Goal: Task Accomplishment & Management: Manage account settings

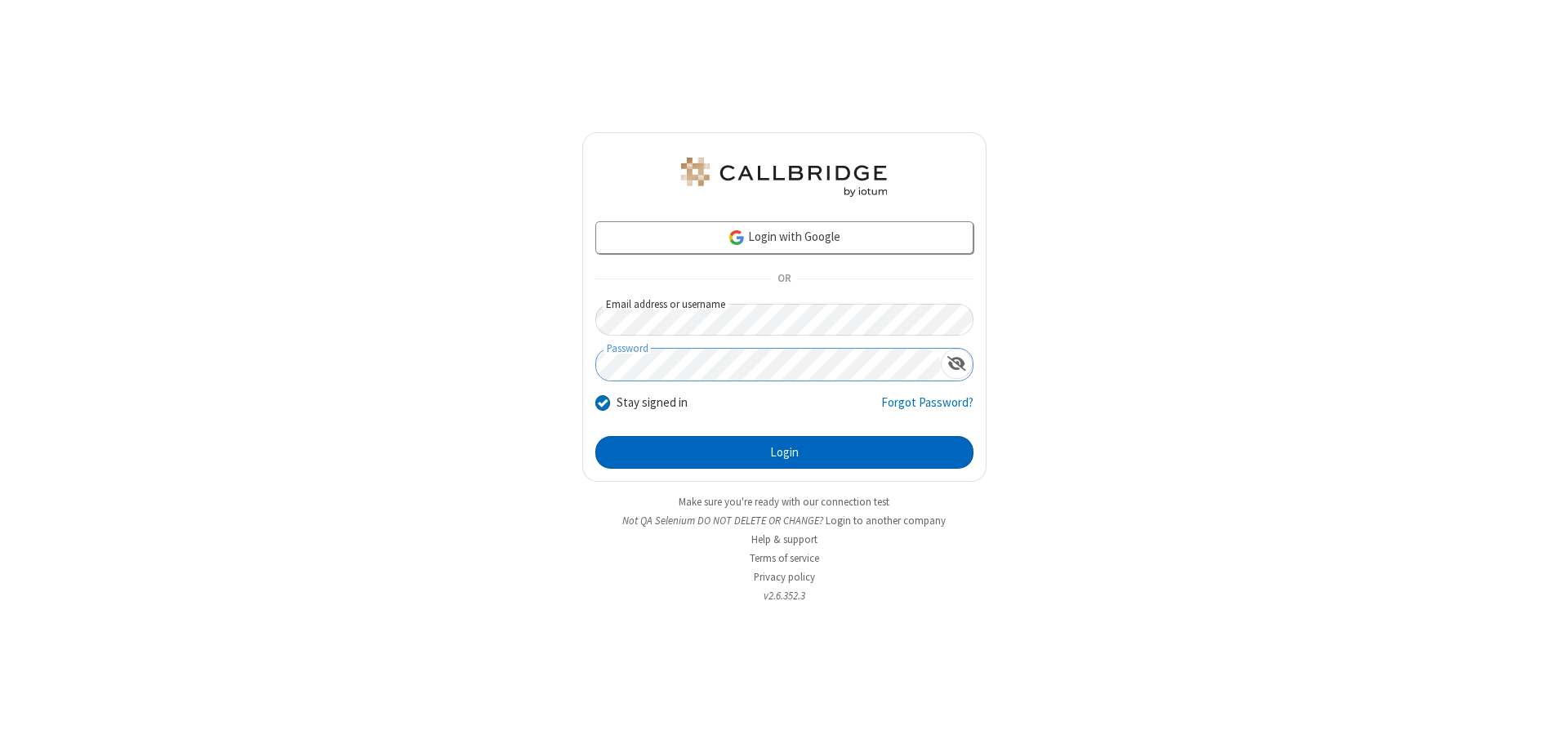
click at [784, 452] on button "Login" at bounding box center [784, 452] width 379 height 33
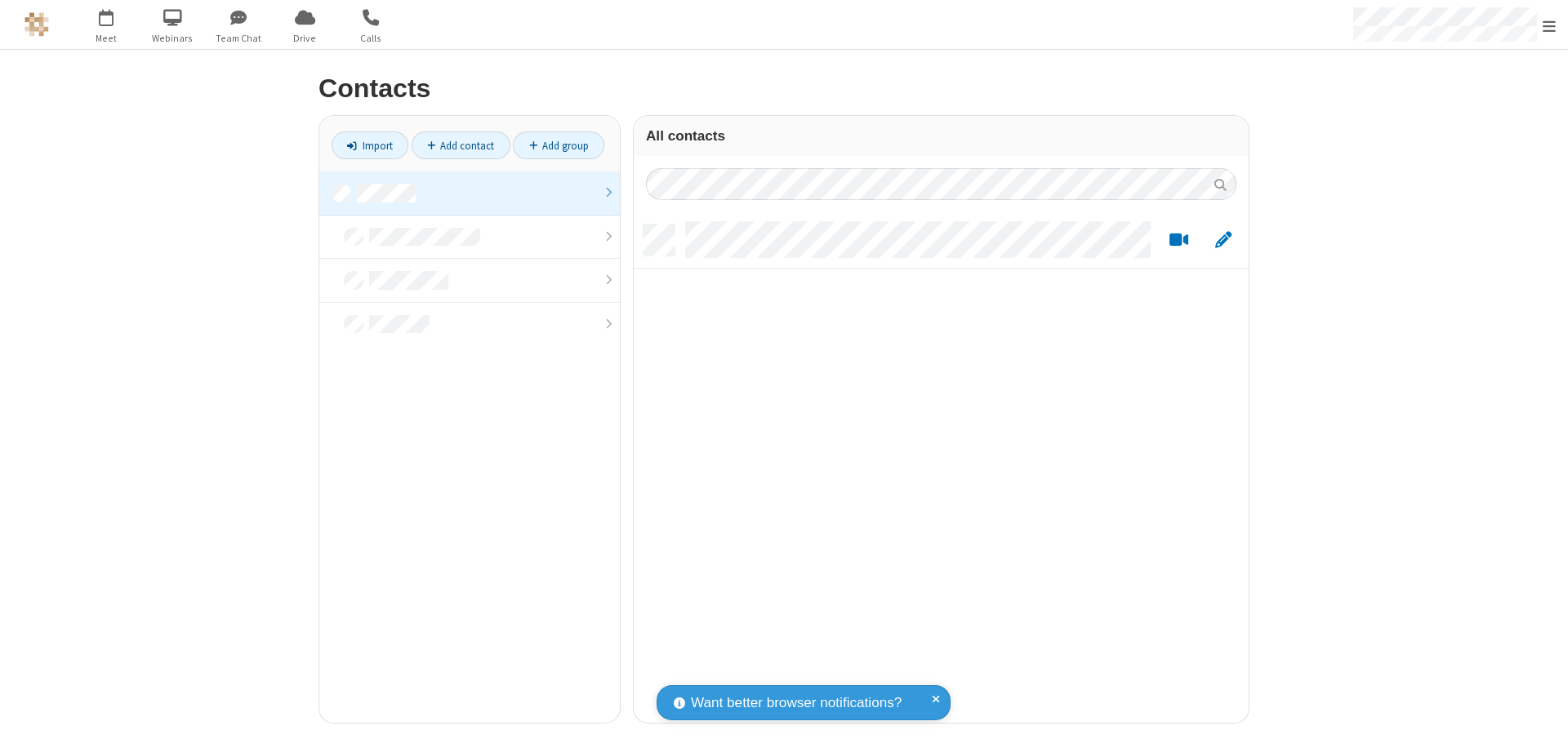
scroll to position [499, 603]
click at [470, 193] on link at bounding box center [469, 193] width 300 height 44
click at [460, 145] on link "Add contact" at bounding box center [461, 145] width 99 height 28
